Goal: Task Accomplishment & Management: Use online tool/utility

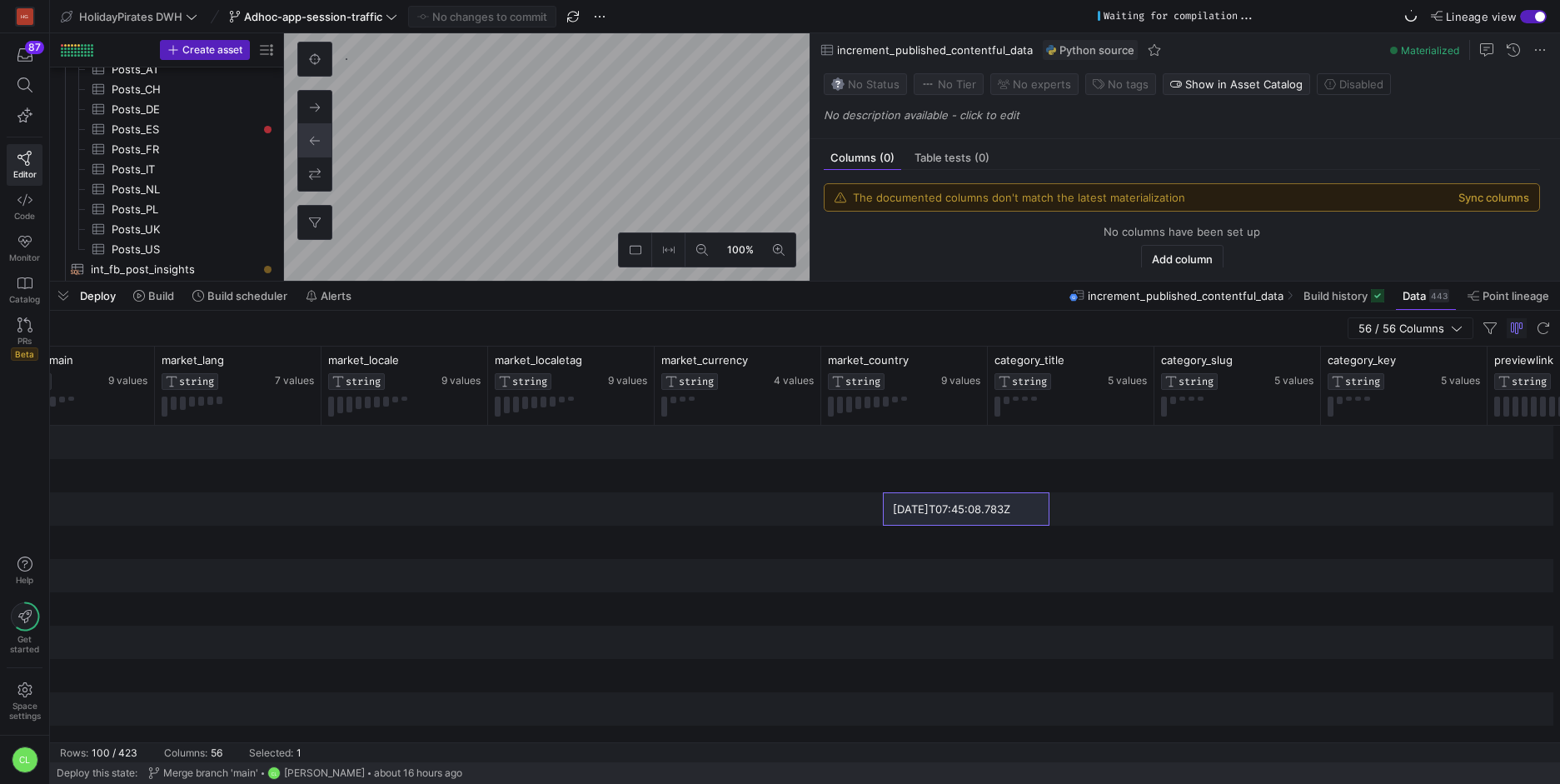
scroll to position [0, 1894]
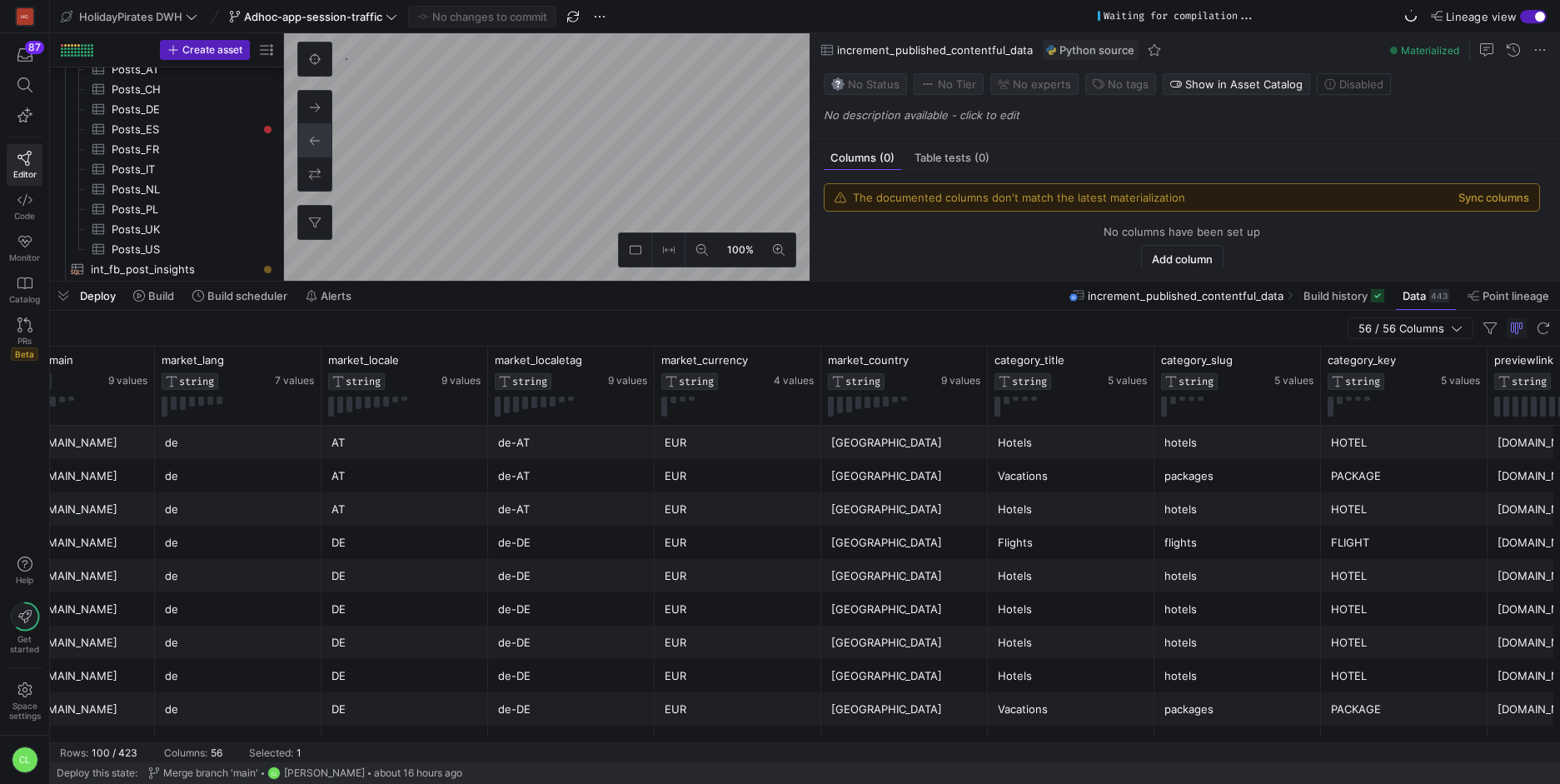
click at [699, 309] on div "Deploy Build Build scheduler Alerts increment_published_contentful_data Build h…" at bounding box center [805, 295] width 1510 height 28
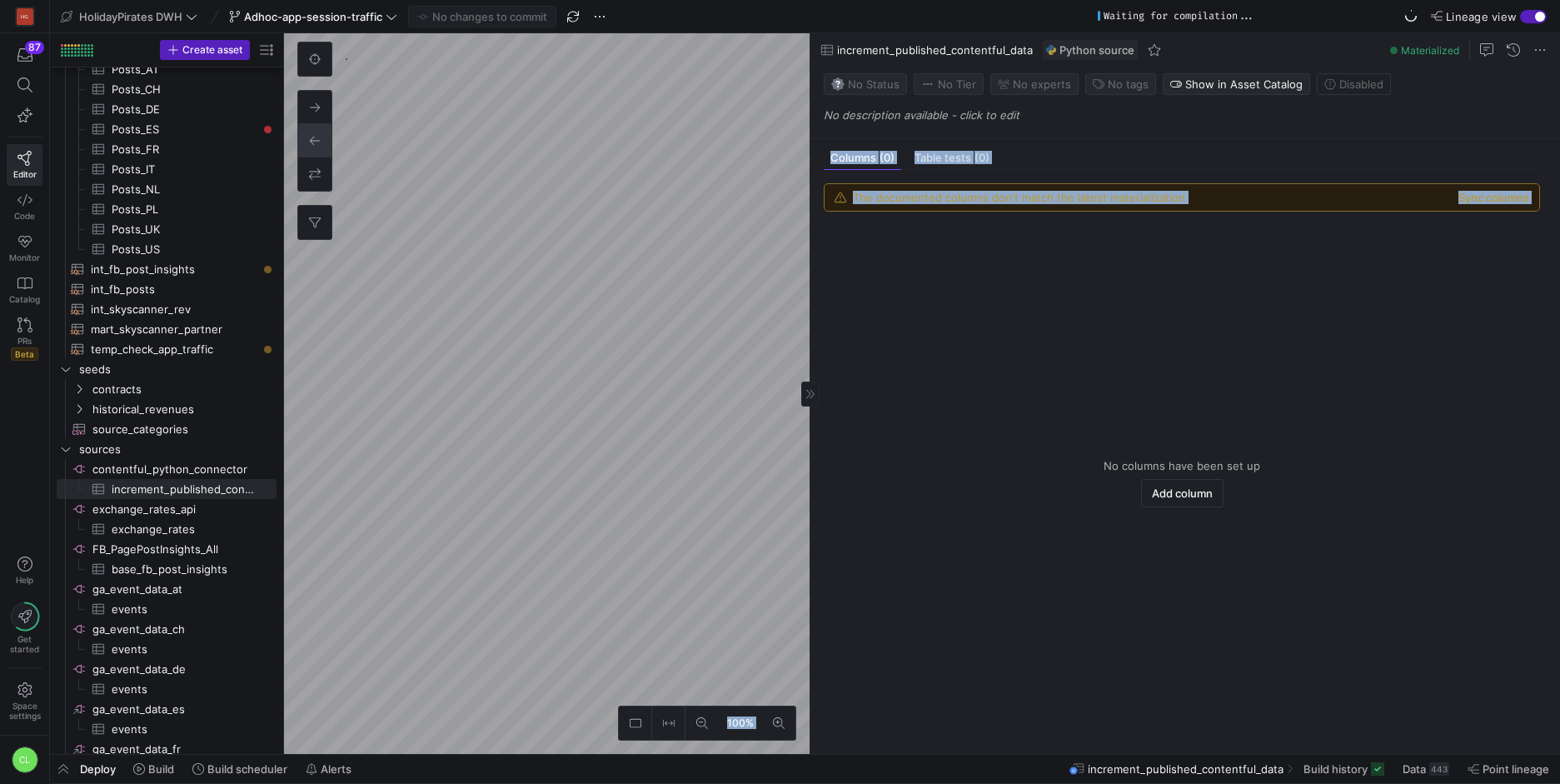
click at [562, 311] on as-split "100% 0 Columns (0) Table tests (0) The documented columns don't match the lates…" at bounding box center [923, 394] width 1277 height 721
drag, startPoint x: 875, startPoint y: 382, endPoint x: 347, endPoint y: 181, distance: 565.0
click at [276, 129] on as-split "Create asset Drag here to set row groups Drag here to set column labels Group 1…" at bounding box center [805, 394] width 1510 height 721
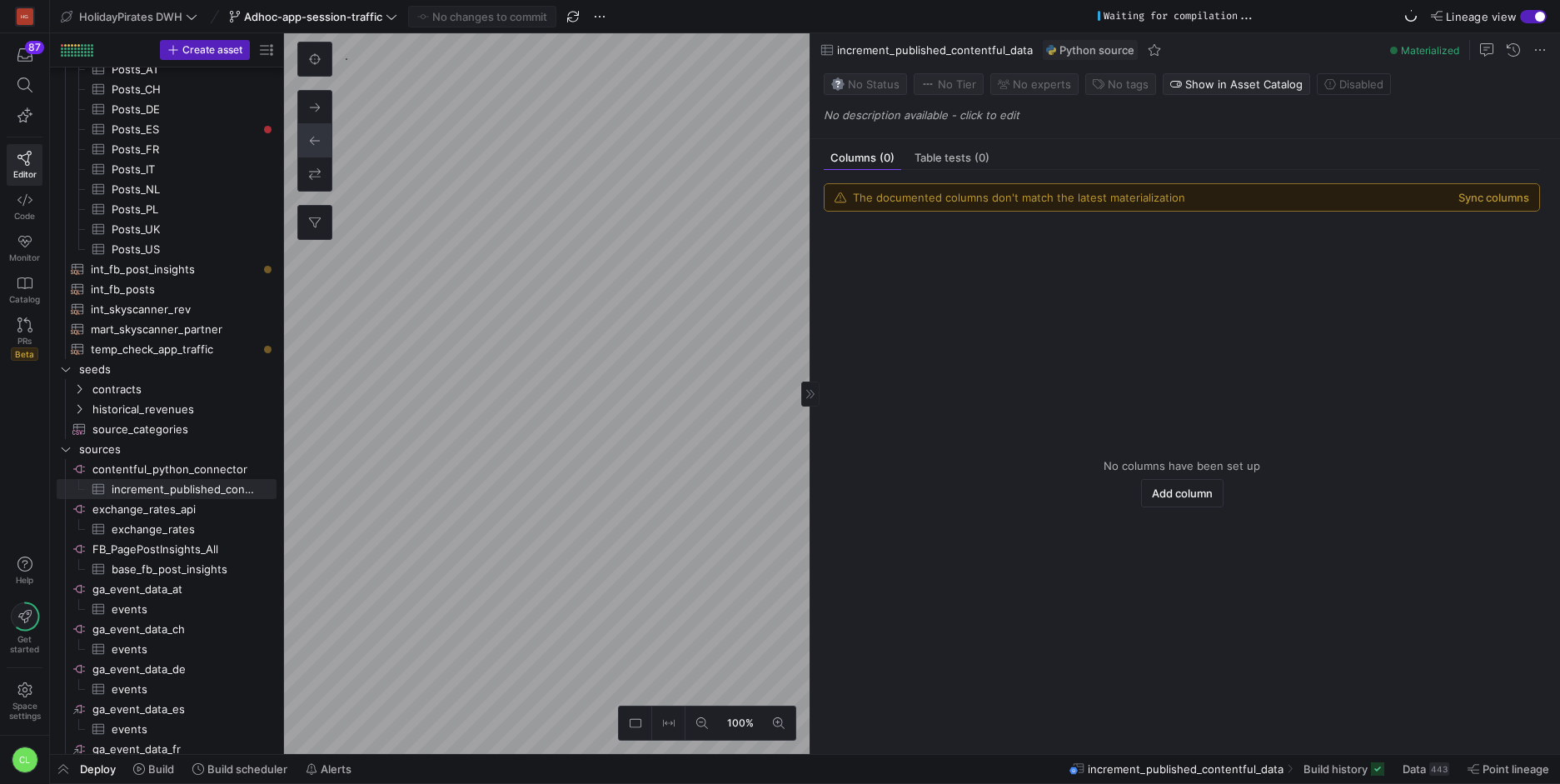
click at [967, 248] on as-split "100% 0 Columns (0) Table tests (0) The documented columns don't match the lates…" at bounding box center [923, 394] width 1277 height 721
click at [890, 255] on as-split "100% 0 Columns (0) Table tests (0) The documented columns don't match the lates…" at bounding box center [923, 394] width 1277 height 721
click at [1193, 282] on as-split "100% 0 Columns (0) Table tests (0) The documented columns don't match the lates…" at bounding box center [923, 394] width 1277 height 721
click at [1272, 379] on as-split "100% 0 Columns (0) Table tests (0) The documented columns don't match the lates…" at bounding box center [923, 394] width 1277 height 721
click at [1027, 329] on as-split "100% 0 Columns (0) Table tests (0) The documented columns don't match the lates…" at bounding box center [923, 394] width 1277 height 721
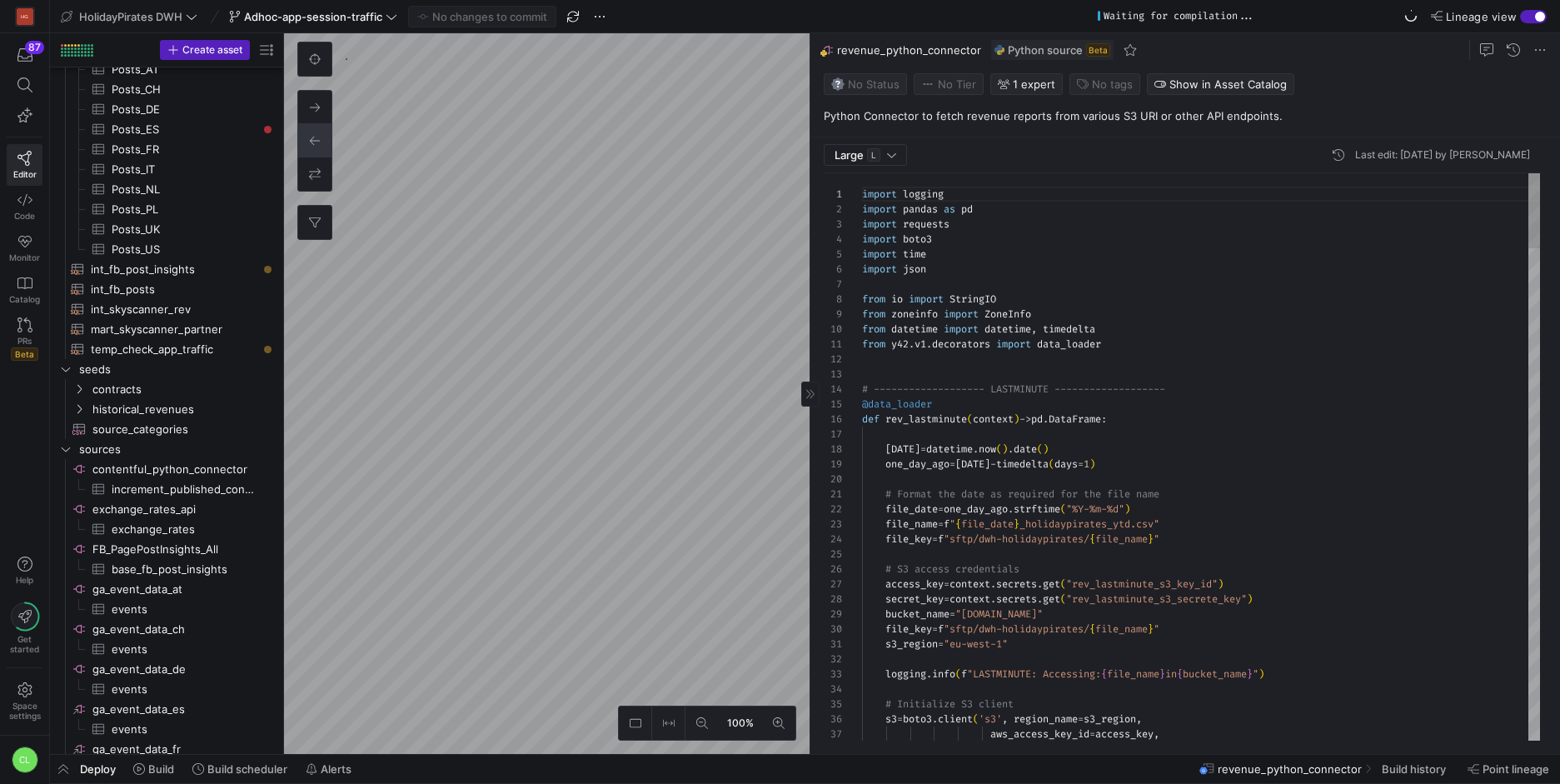
scroll to position [1113, 0]
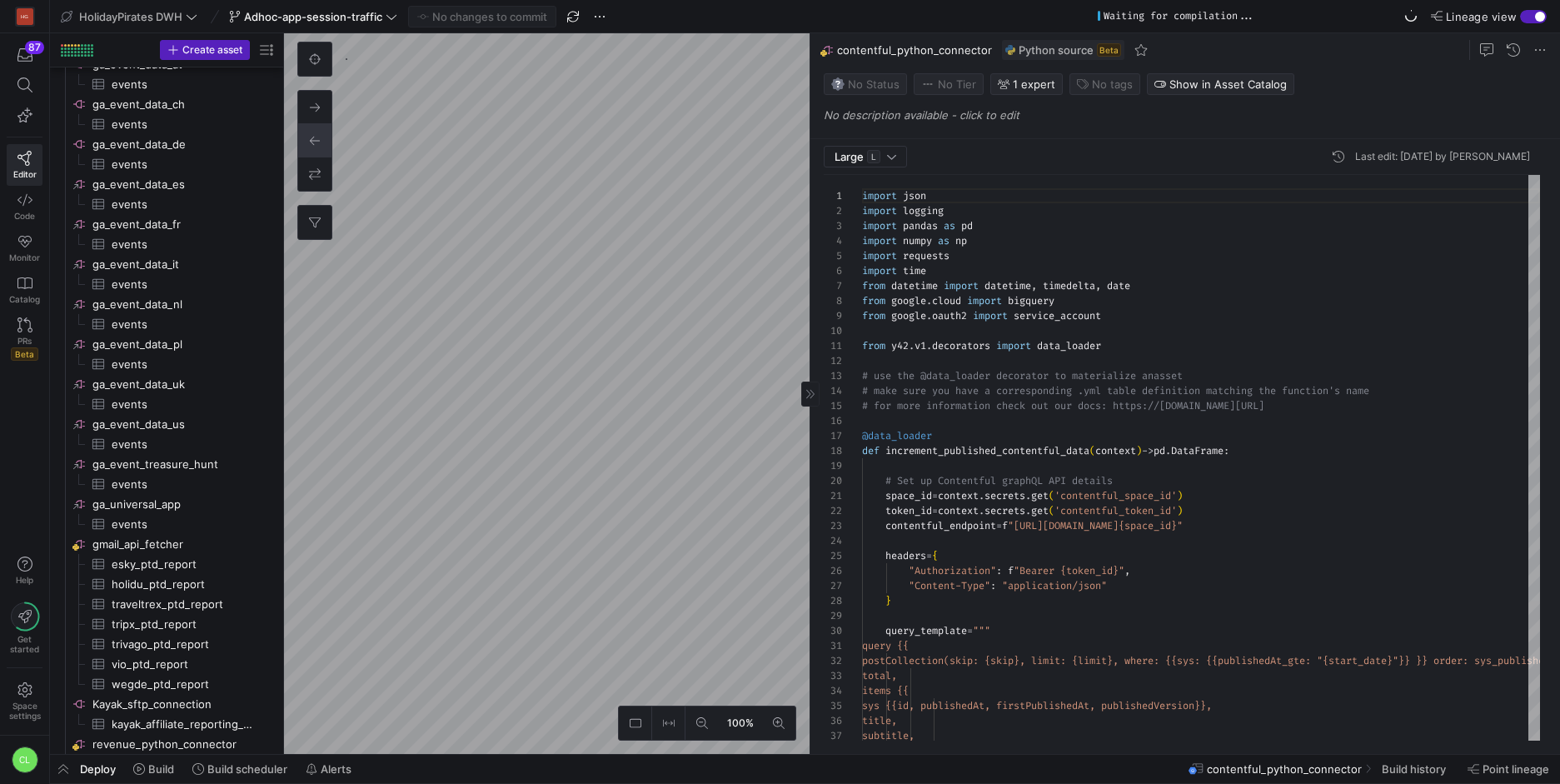
type textarea "import json import logging import pandas as pd import numpy as np import reques…"
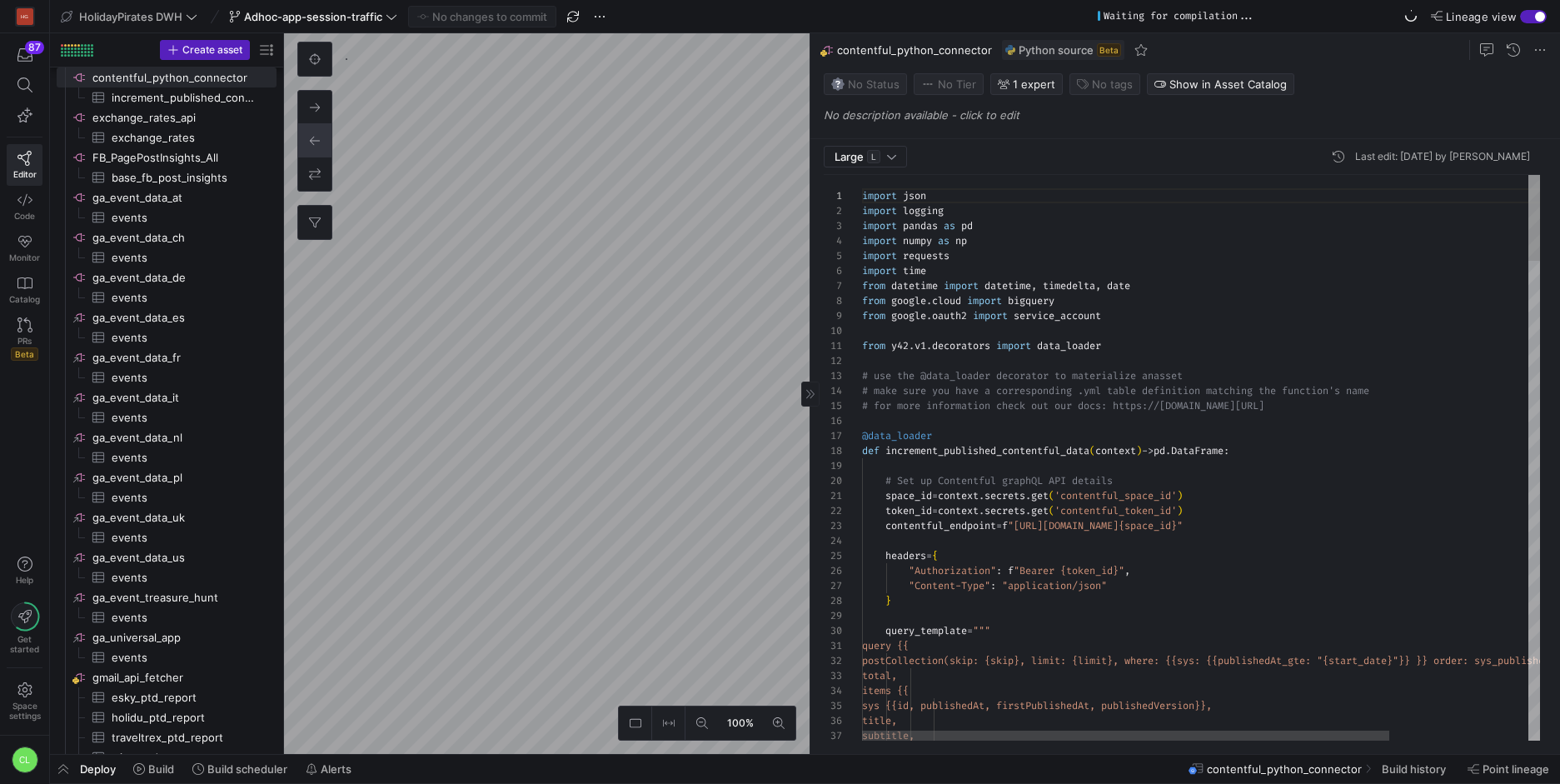
scroll to position [980, 0]
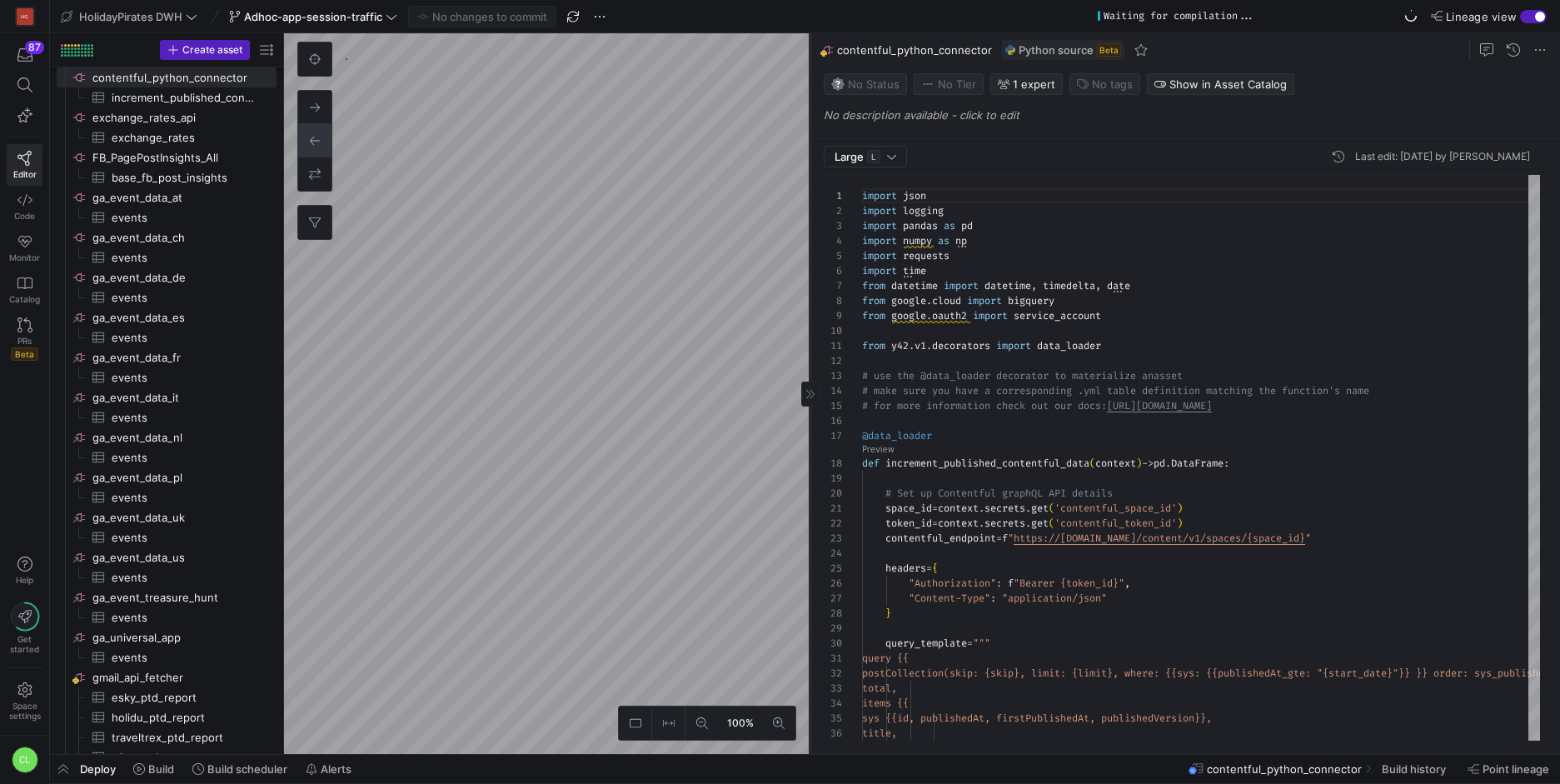
click at [554, 204] on as-split "100% 0 Large L Last edit: [DATE] by Chayanon Laowiwat 1 2 3 4 5 6 7 8 9 10 11 1…" at bounding box center [923, 394] width 1277 height 721
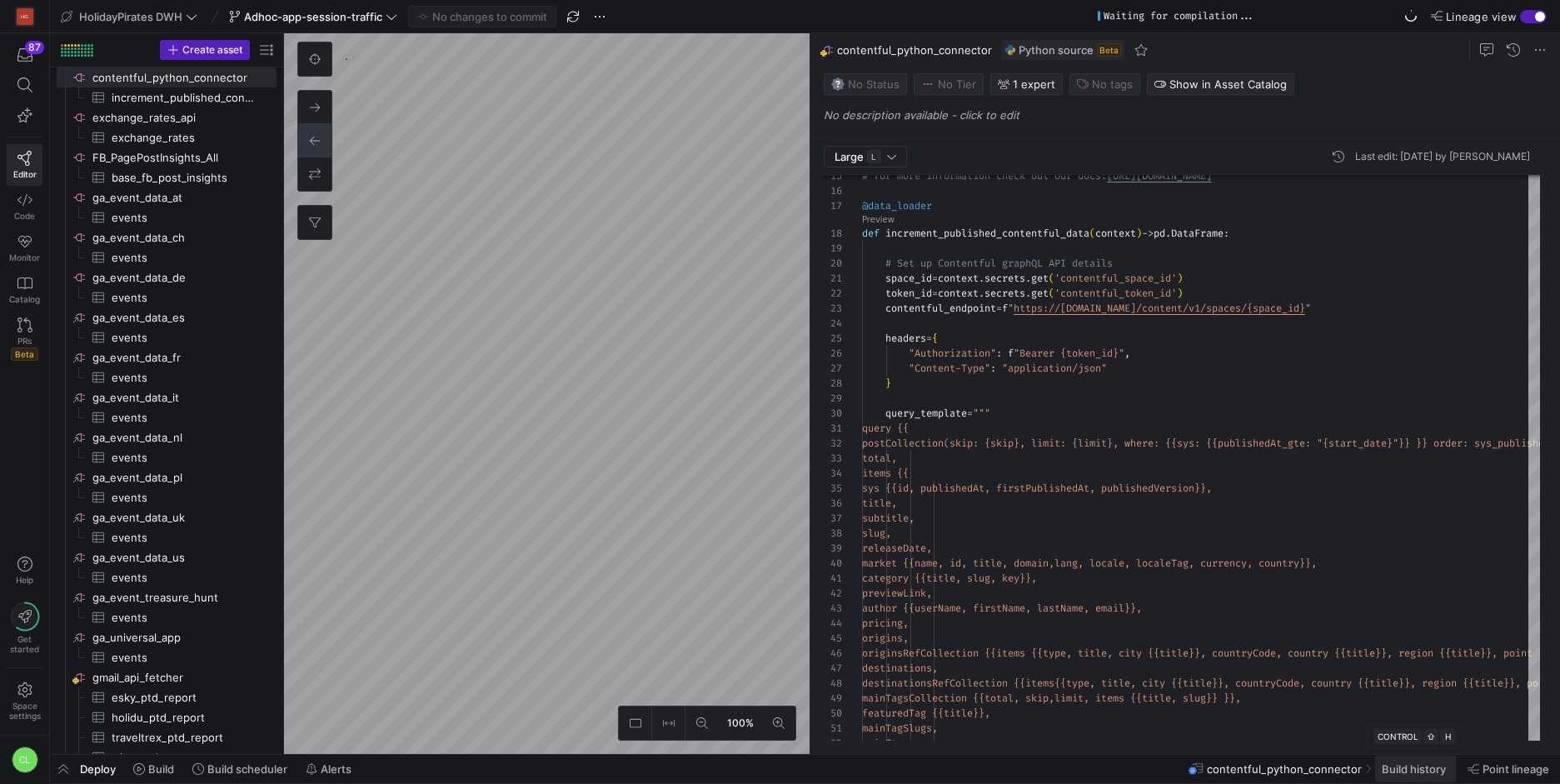
click at [1385, 774] on span "Build history" at bounding box center [1414, 769] width 64 height 14
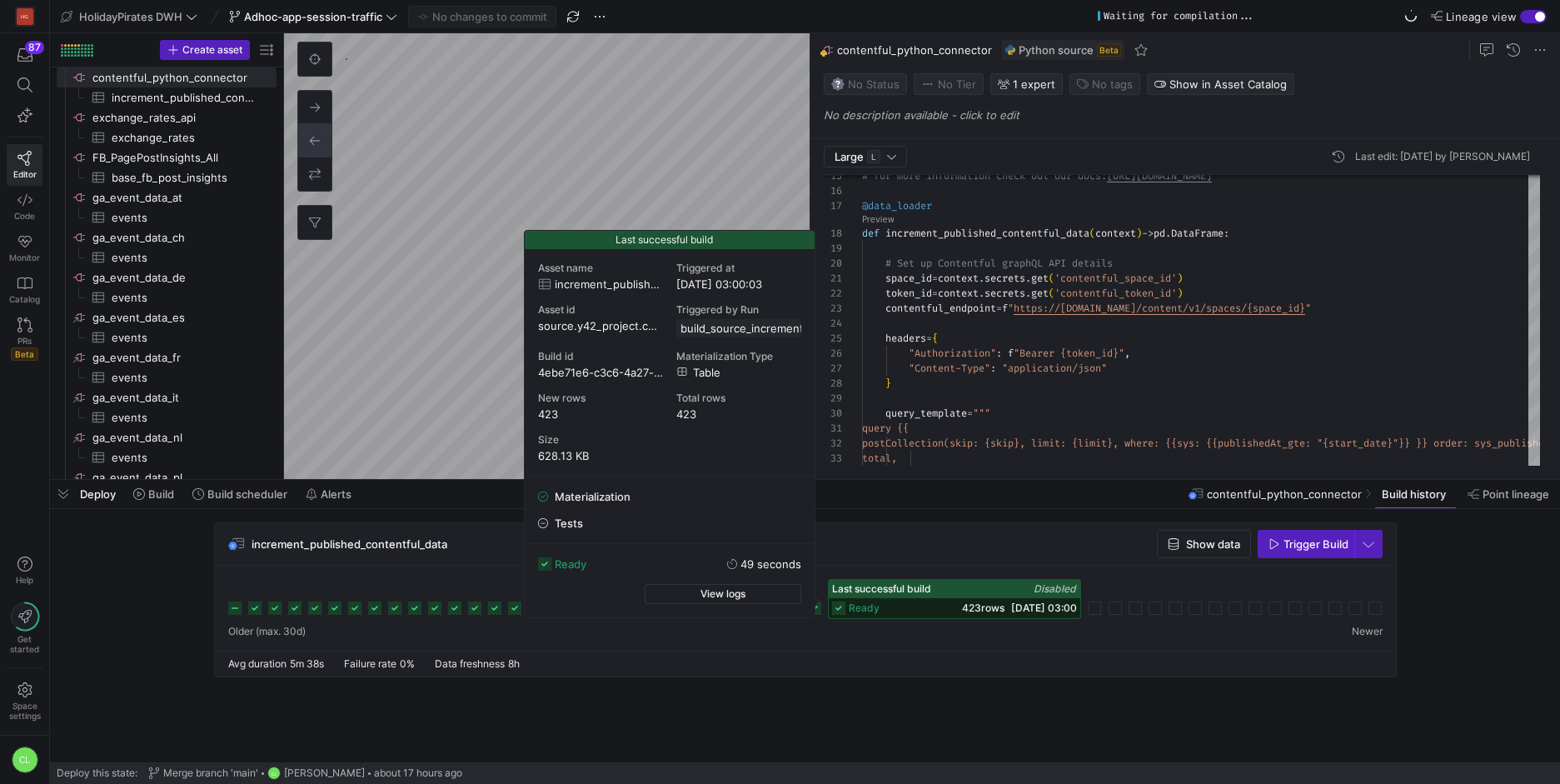
click at [1023, 611] on span "[DATE] 03:00" at bounding box center [1044, 607] width 66 height 13
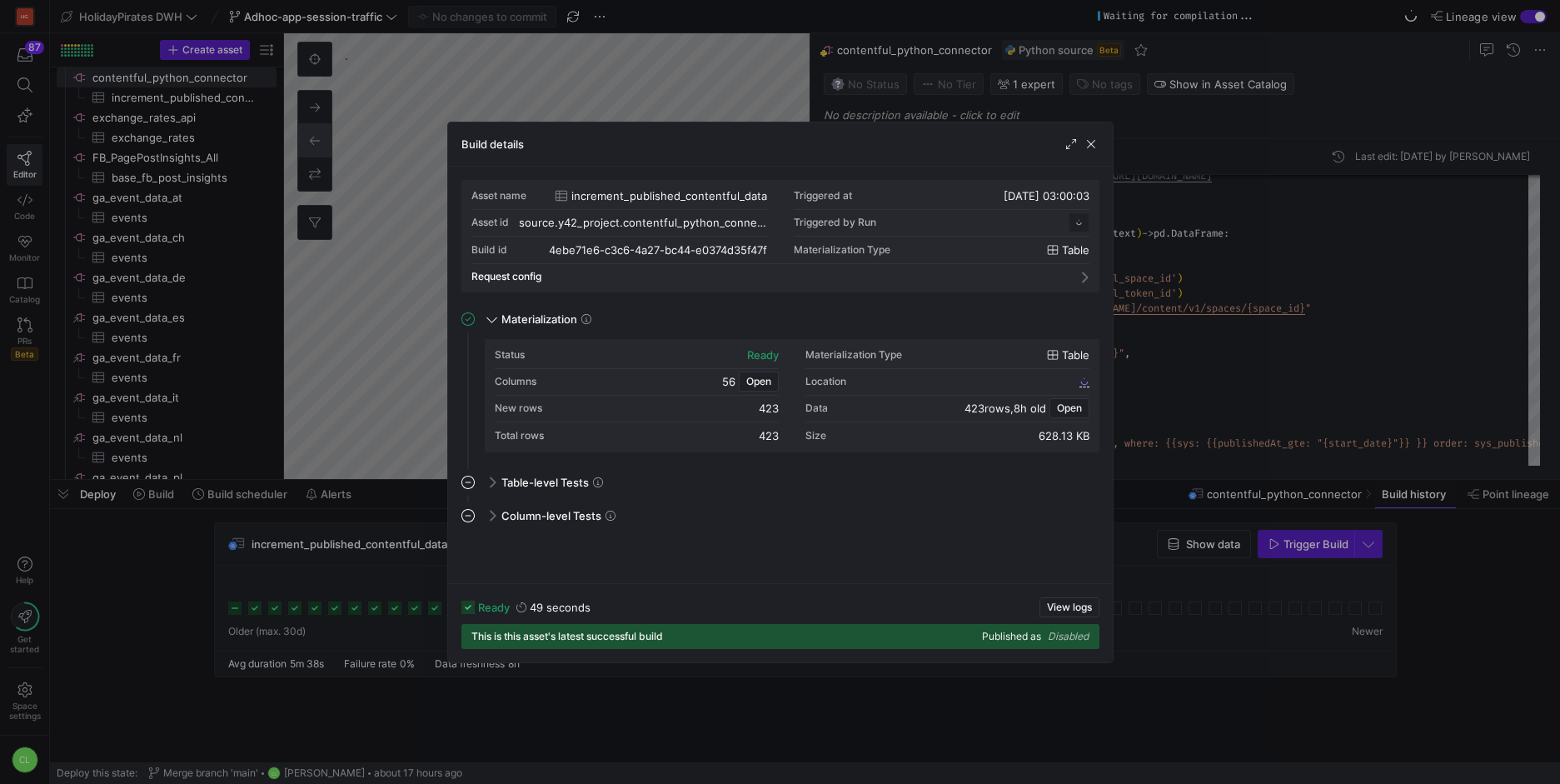
scroll to position [150, 0]
click at [1076, 607] on span "View logs" at bounding box center [1070, 607] width 45 height 12
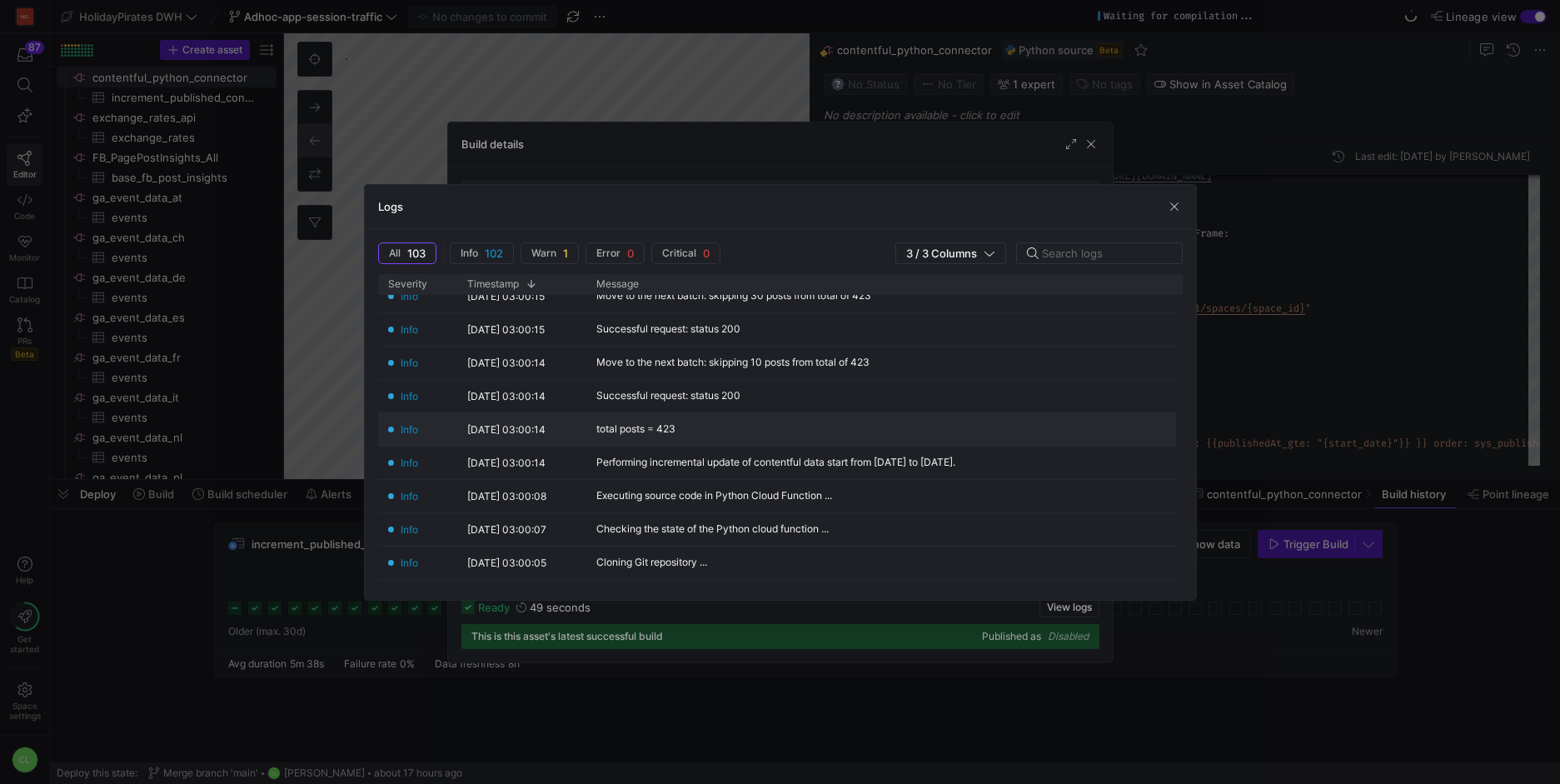
scroll to position [3154, 0]
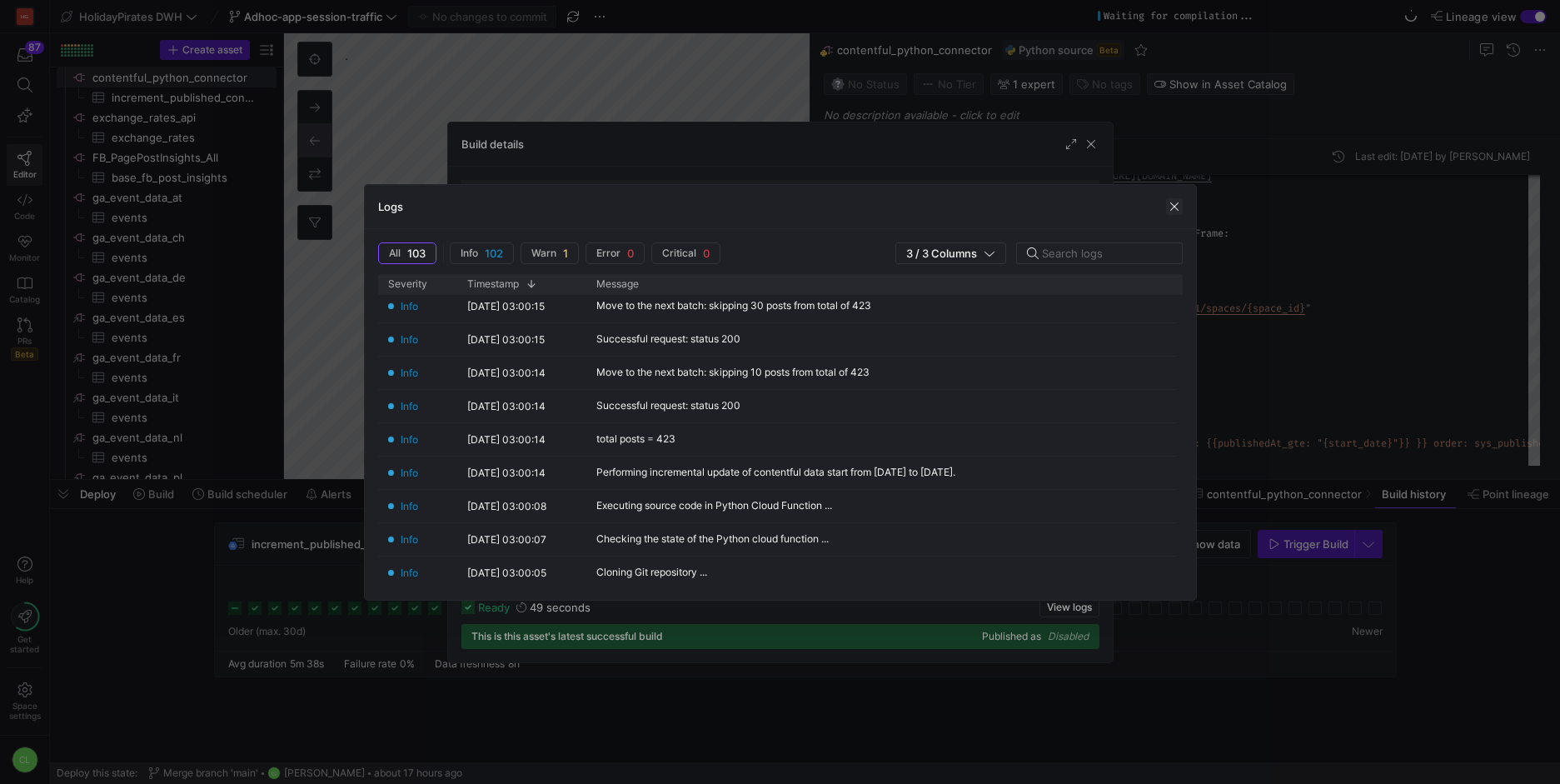
click at [1178, 206] on span "button" at bounding box center [1174, 206] width 16 height 16
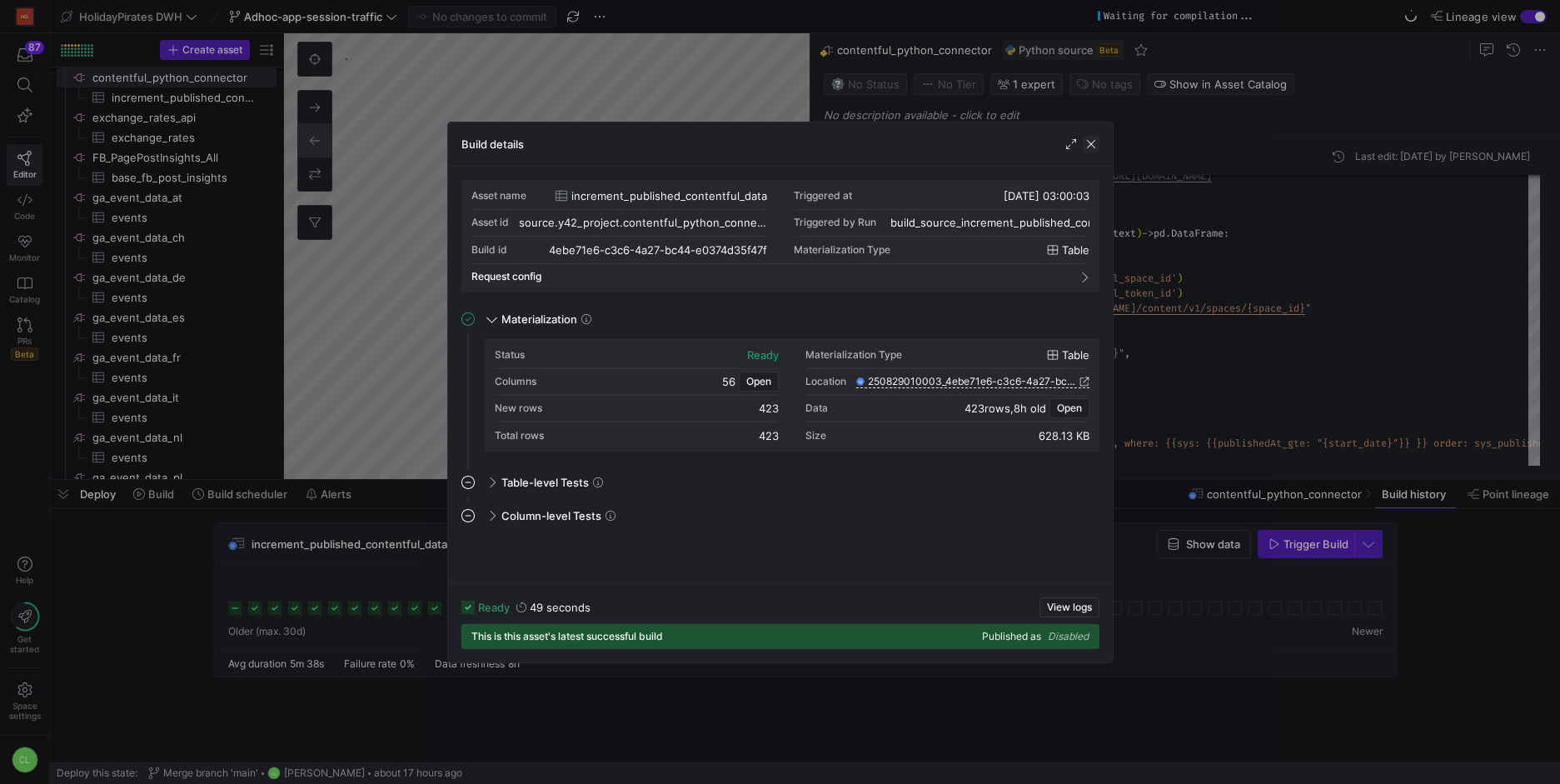
click at [1096, 148] on span "button" at bounding box center [1091, 144] width 16 height 16
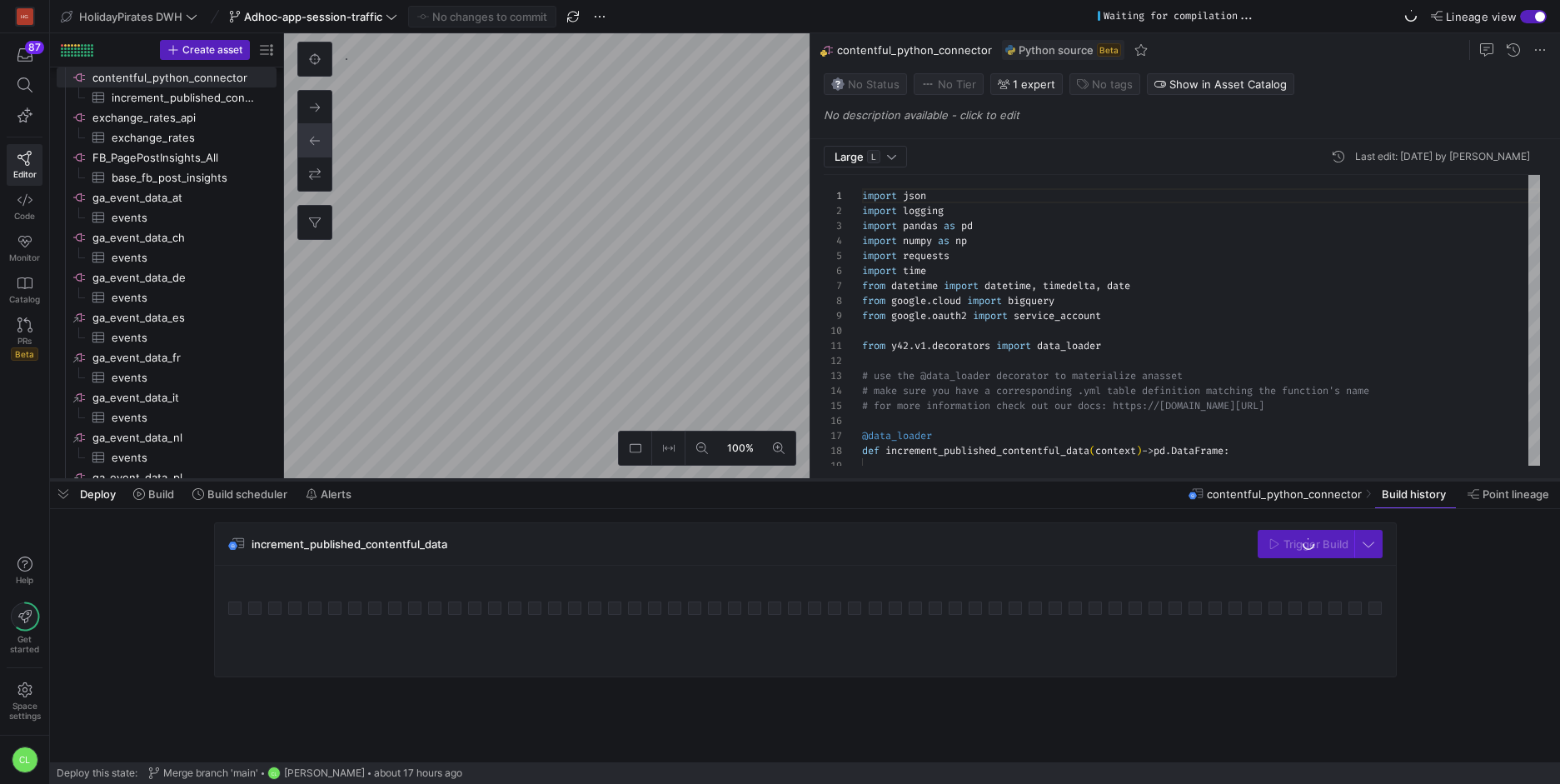
scroll to position [150, 0]
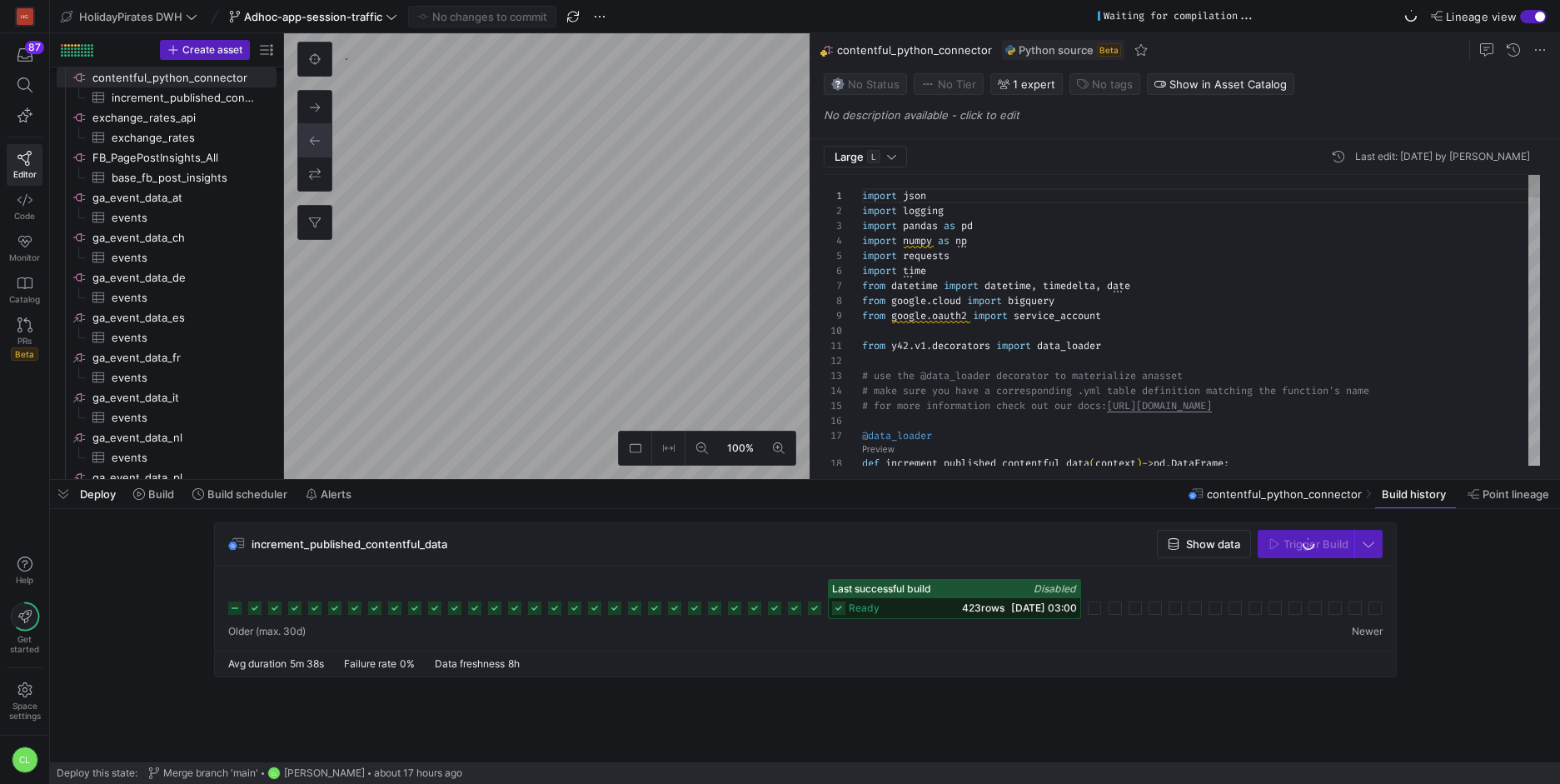
click at [1130, 500] on div "Deploy Build Build scheduler Alerts contentful_python_connector Build history P…" at bounding box center [805, 493] width 1510 height 28
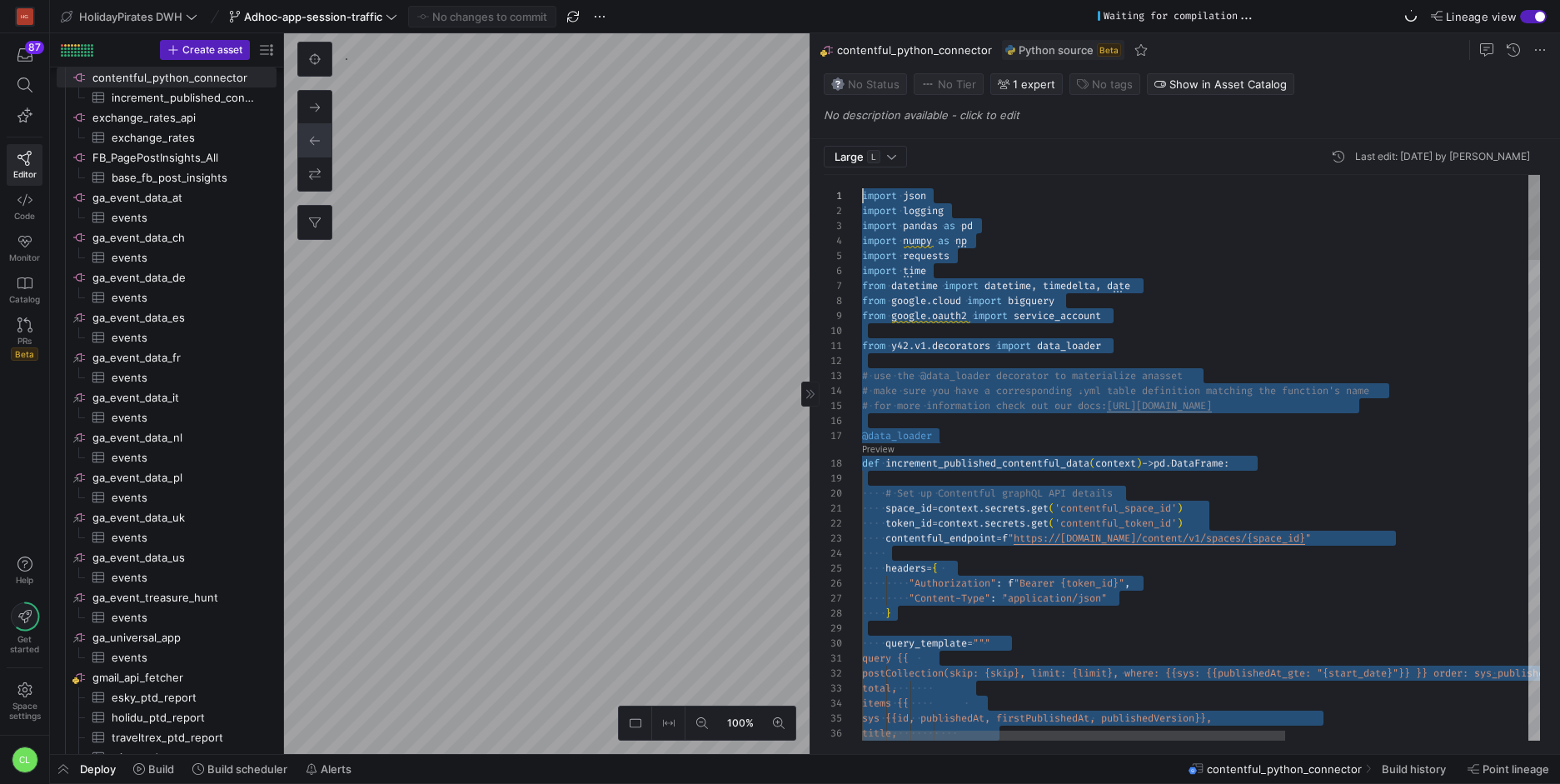
drag, startPoint x: 976, startPoint y: 705, endPoint x: 847, endPoint y: 182, distance: 538.7
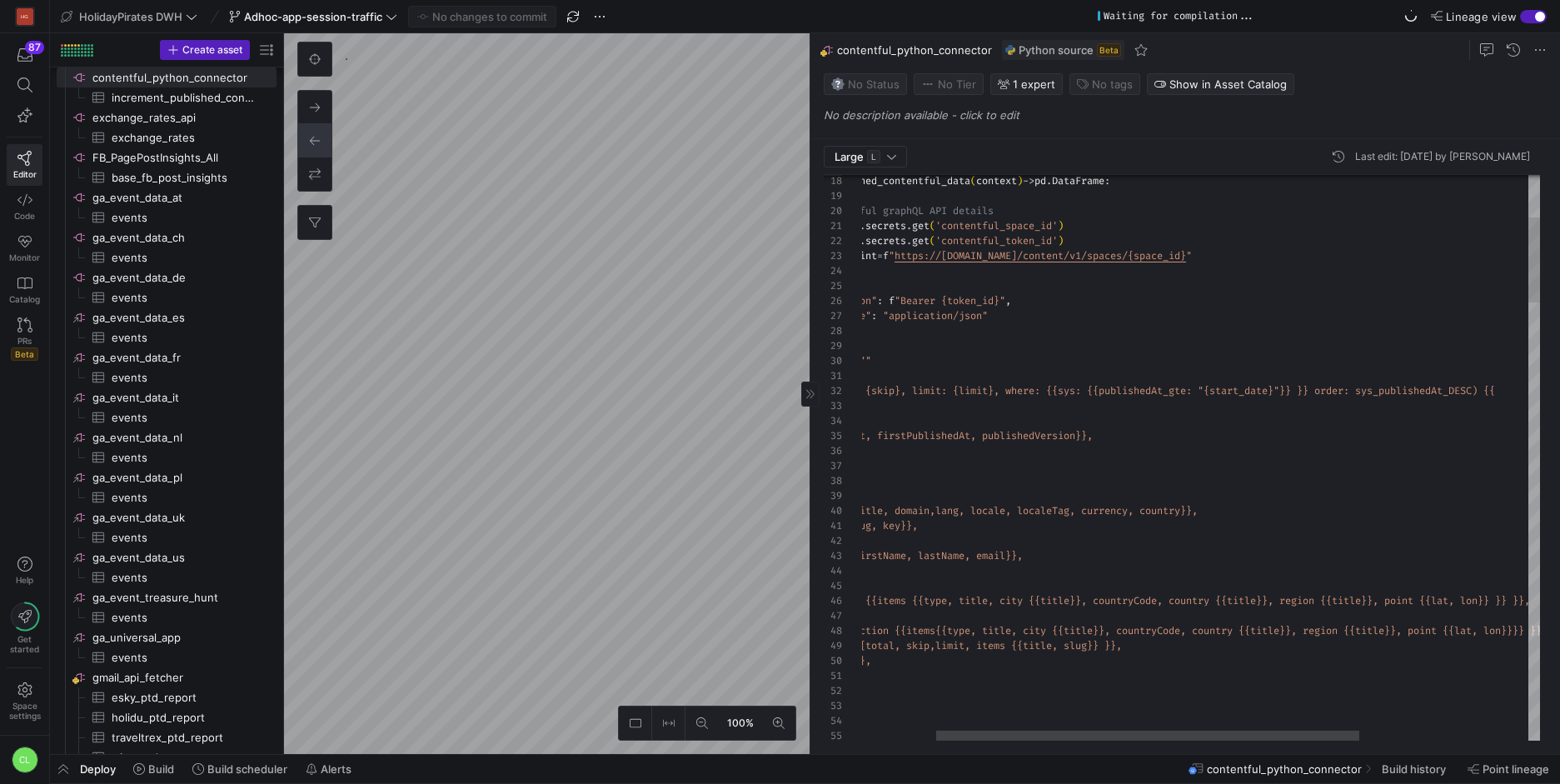
type textarea "query {{ postCollection(skip: {skip}, limit: {limit}, where: {{sys: {{published…"
